Goal: Check status: Check status

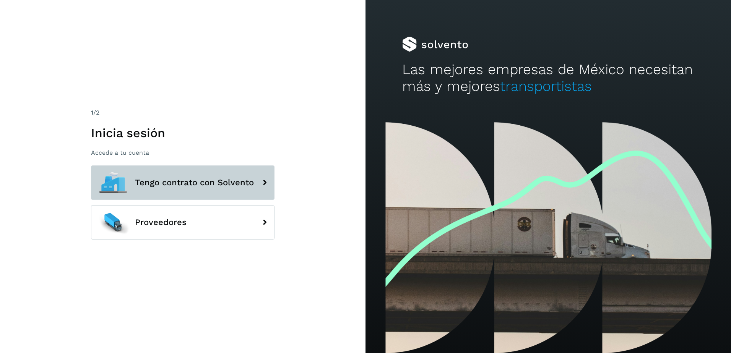
click at [179, 185] on span "Tengo contrato con Solvento" at bounding box center [194, 182] width 119 height 9
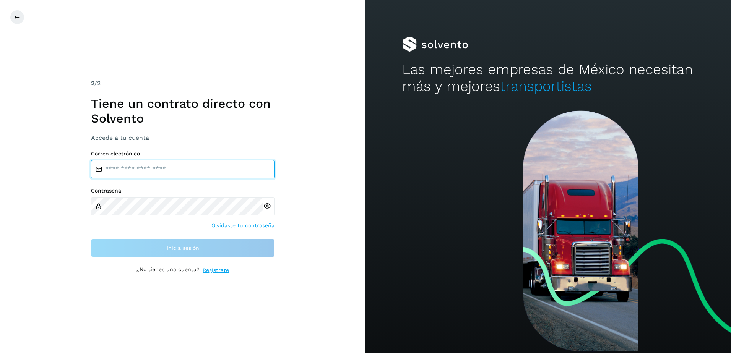
type input "**********"
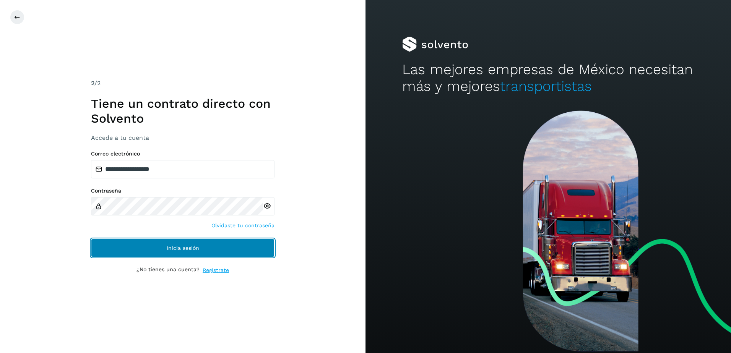
click at [169, 252] on button "Inicia sesión" at bounding box center [183, 248] width 184 height 18
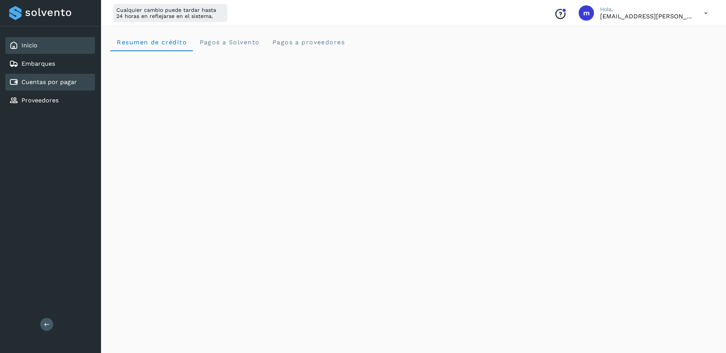
click at [50, 83] on link "Cuentas por pagar" at bounding box center [48, 81] width 55 height 7
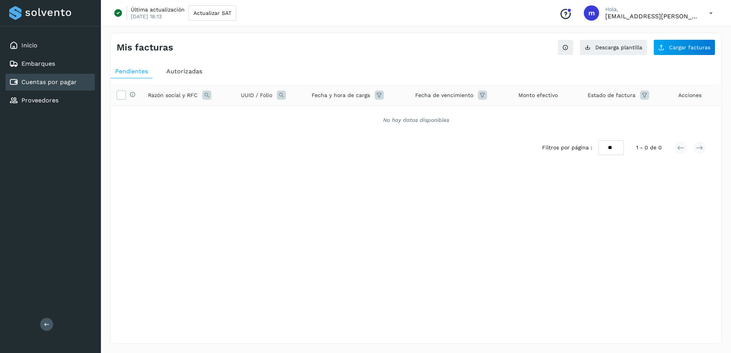
click at [281, 94] on icon at bounding box center [281, 95] width 9 height 9
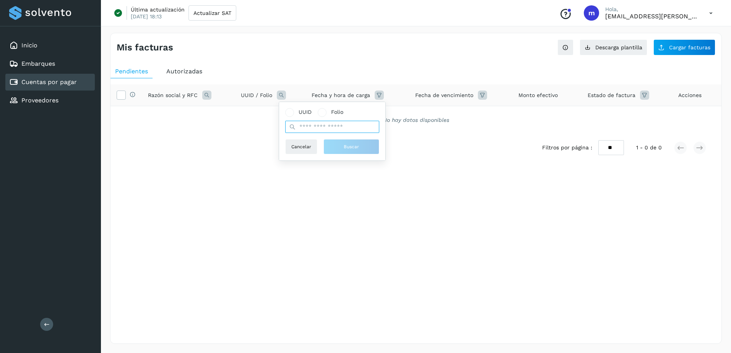
click at [311, 128] on input "text" at bounding box center [332, 127] width 94 height 12
paste input "**********"
type input "**********"
click at [347, 148] on button "Buscar" at bounding box center [355, 146] width 56 height 15
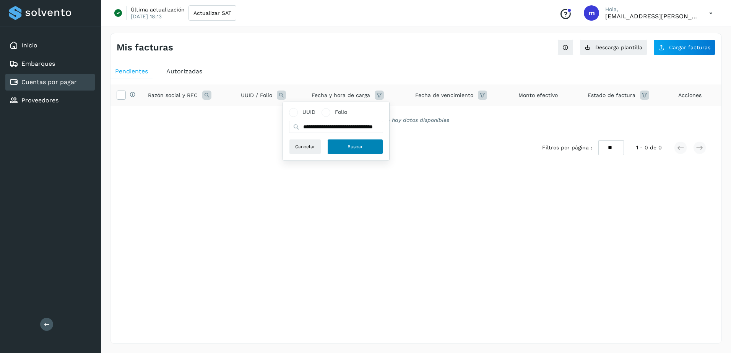
scroll to position [0, 0]
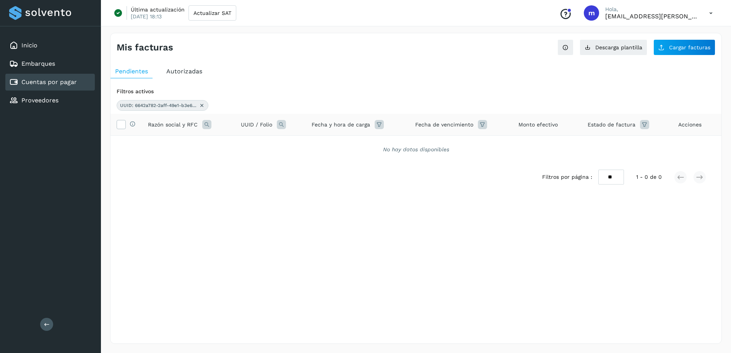
click at [643, 126] on icon at bounding box center [644, 124] width 9 height 9
click at [433, 233] on div "Mis facturas Ver instrucciones para cargar Facturas Descarga plantilla Cargar f…" at bounding box center [416, 188] width 612 height 311
click at [201, 106] on icon at bounding box center [202, 105] width 6 height 6
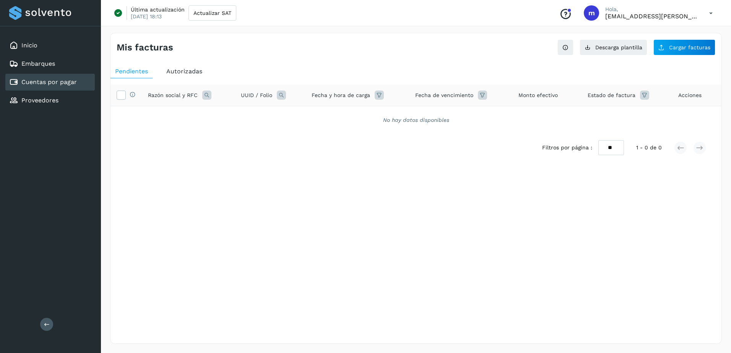
click at [643, 98] on icon at bounding box center [644, 95] width 9 height 9
click at [634, 114] on icon at bounding box center [634, 115] width 8 height 8
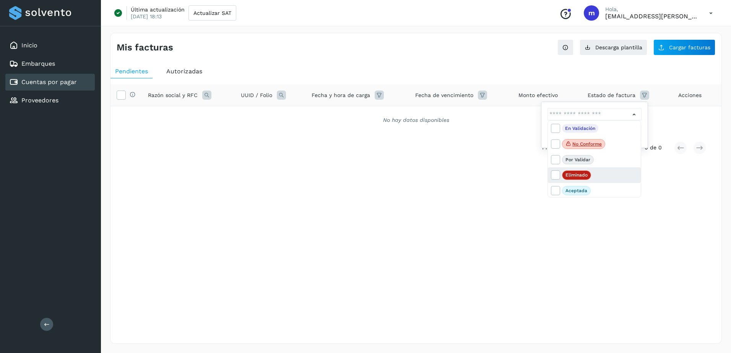
click at [570, 175] on p "Eliminado" at bounding box center [577, 174] width 22 height 5
click at [555, 174] on icon at bounding box center [556, 175] width 8 height 8
type input "**********"
click at [566, 104] on div at bounding box center [365, 176] width 731 height 353
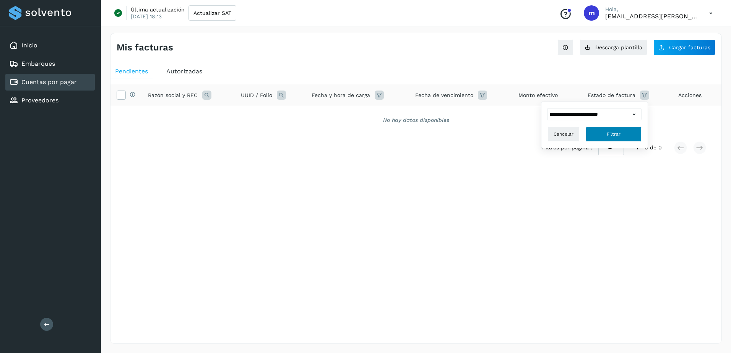
click at [614, 133] on span "Filtrar" at bounding box center [614, 134] width 14 height 7
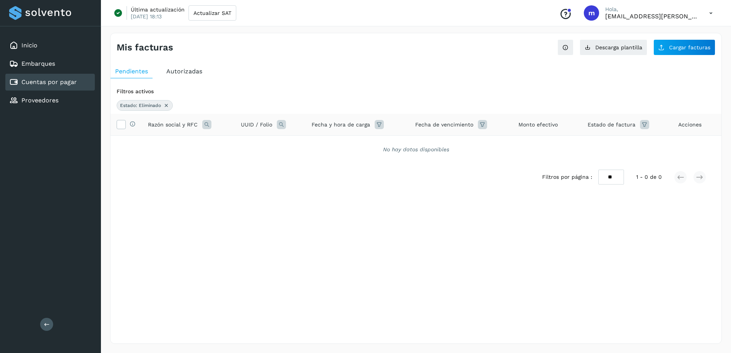
click at [646, 123] on icon at bounding box center [644, 124] width 9 height 9
click at [634, 144] on icon at bounding box center [634, 144] width 8 height 8
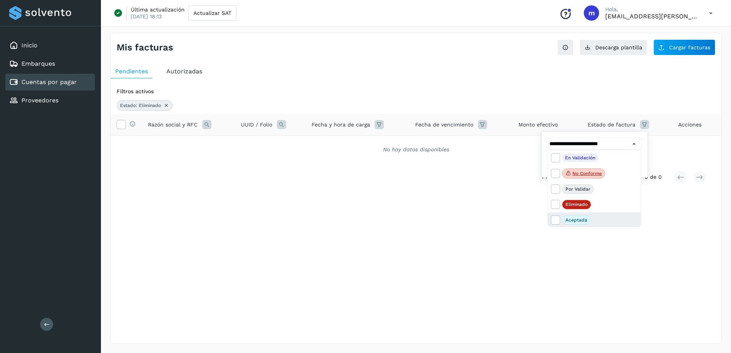
click at [573, 219] on p "Aceptada" at bounding box center [577, 220] width 22 height 5
click at [555, 203] on icon at bounding box center [556, 204] width 8 height 8
click at [557, 220] on icon at bounding box center [556, 220] width 8 height 8
type input "**********"
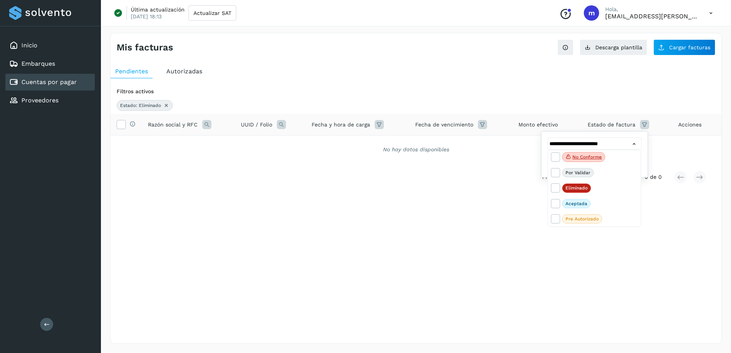
click at [668, 141] on div at bounding box center [365, 176] width 731 height 353
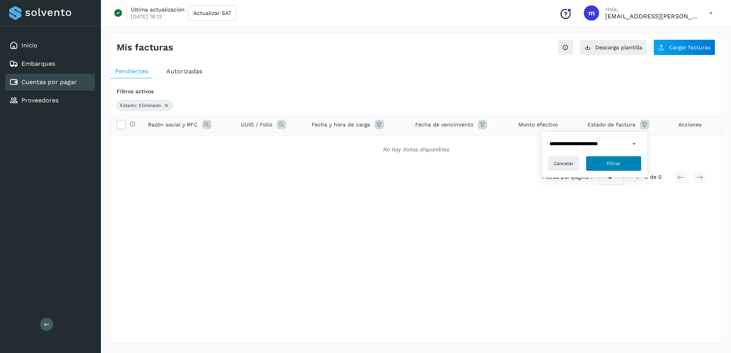
click at [615, 166] on span "Filtrar" at bounding box center [614, 163] width 14 height 7
